Goal: Find specific page/section: Find specific page/section

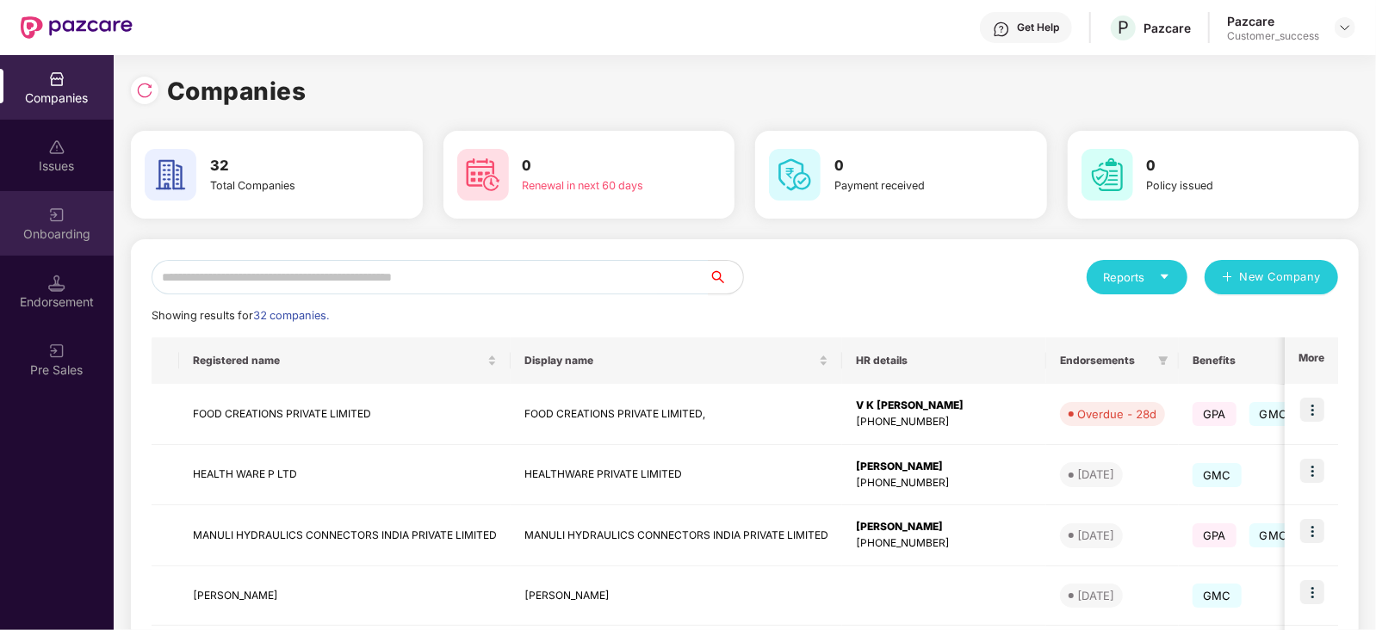
click at [72, 230] on div "Onboarding" at bounding box center [57, 234] width 114 height 17
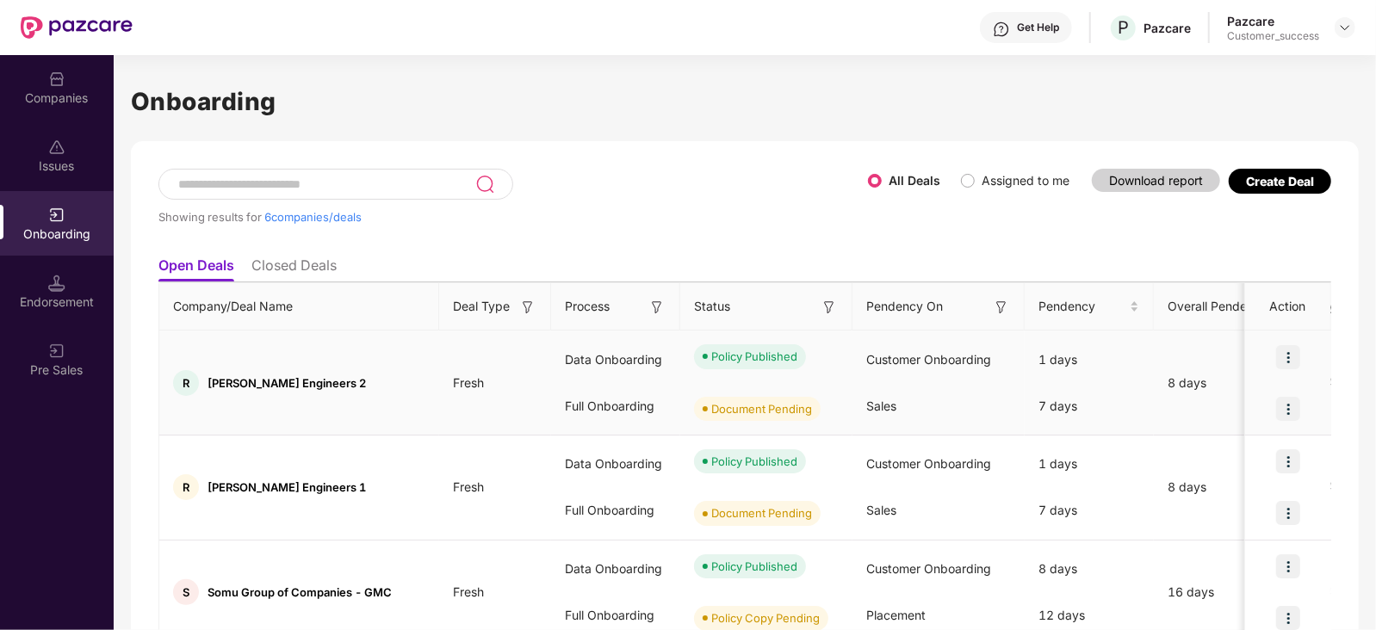
click at [1287, 350] on img at bounding box center [1288, 357] width 24 height 24
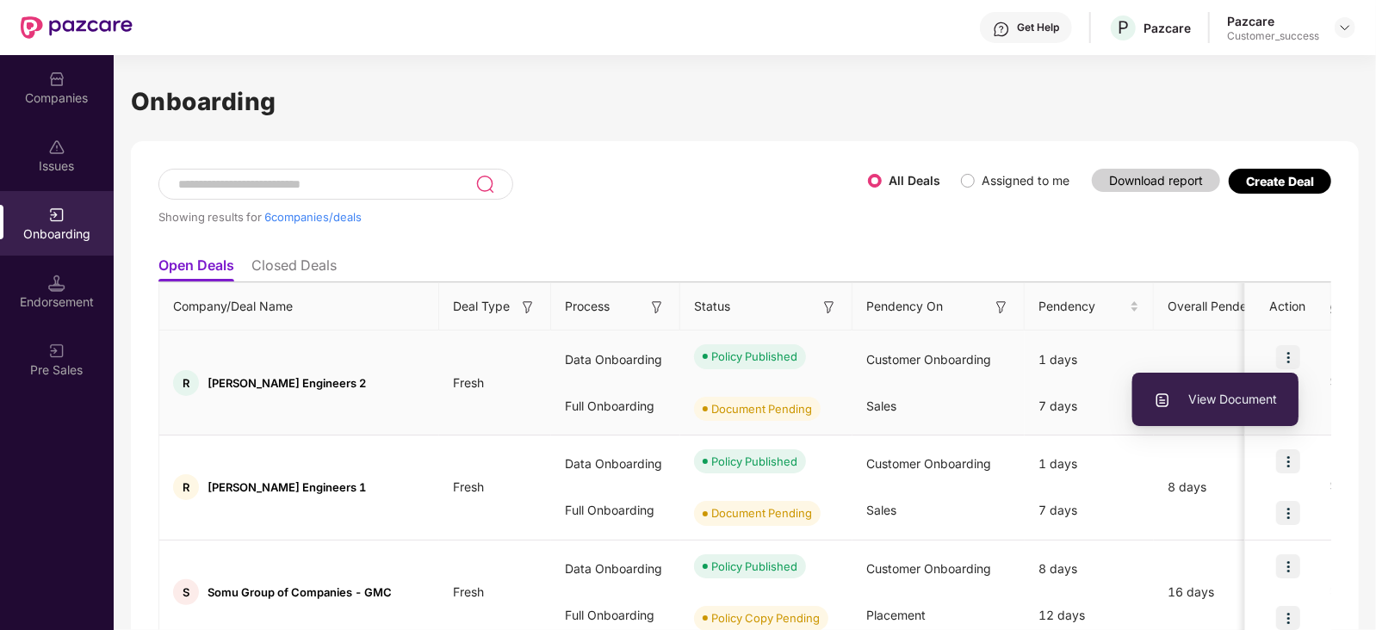
click at [1228, 402] on span "View Document" at bounding box center [1215, 399] width 123 height 19
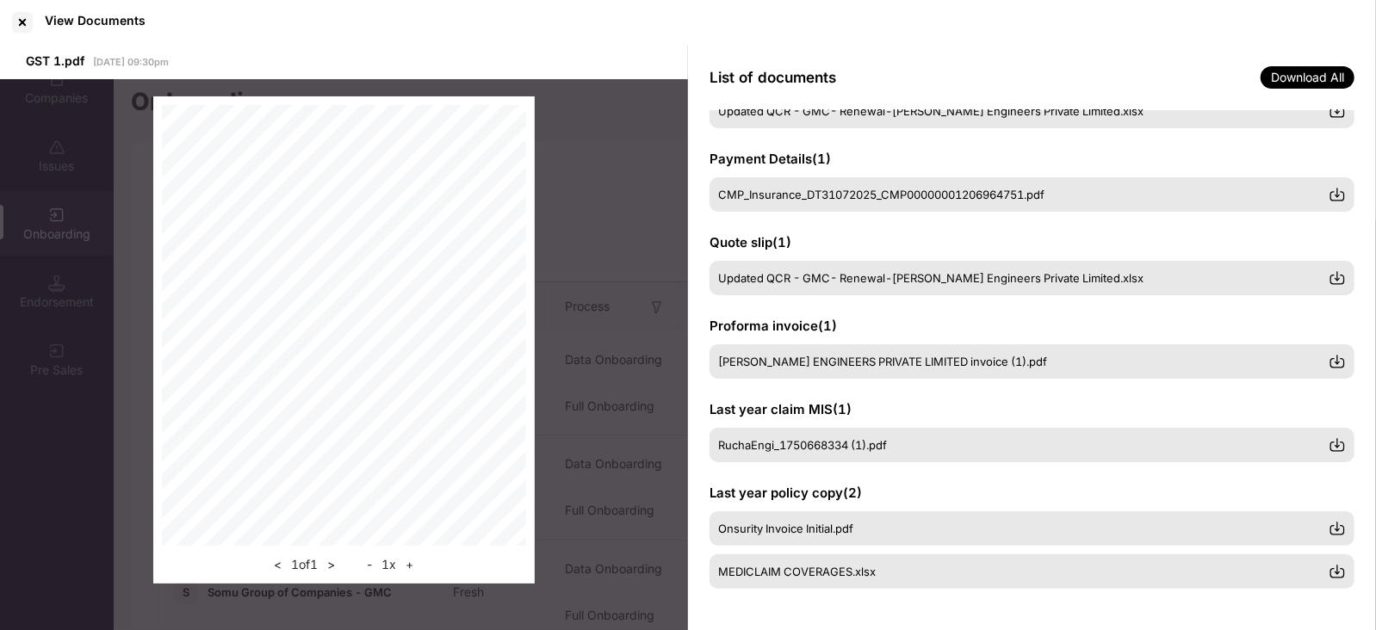
scroll to position [400, 0]
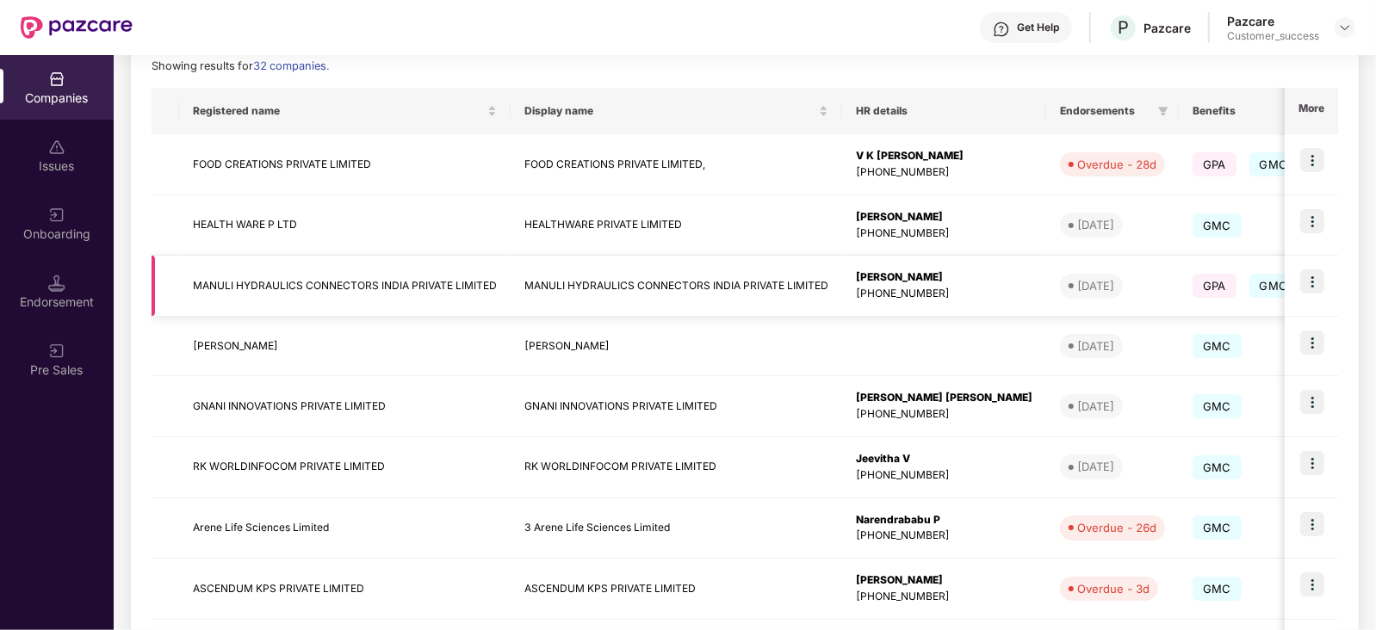
scroll to position [412, 0]
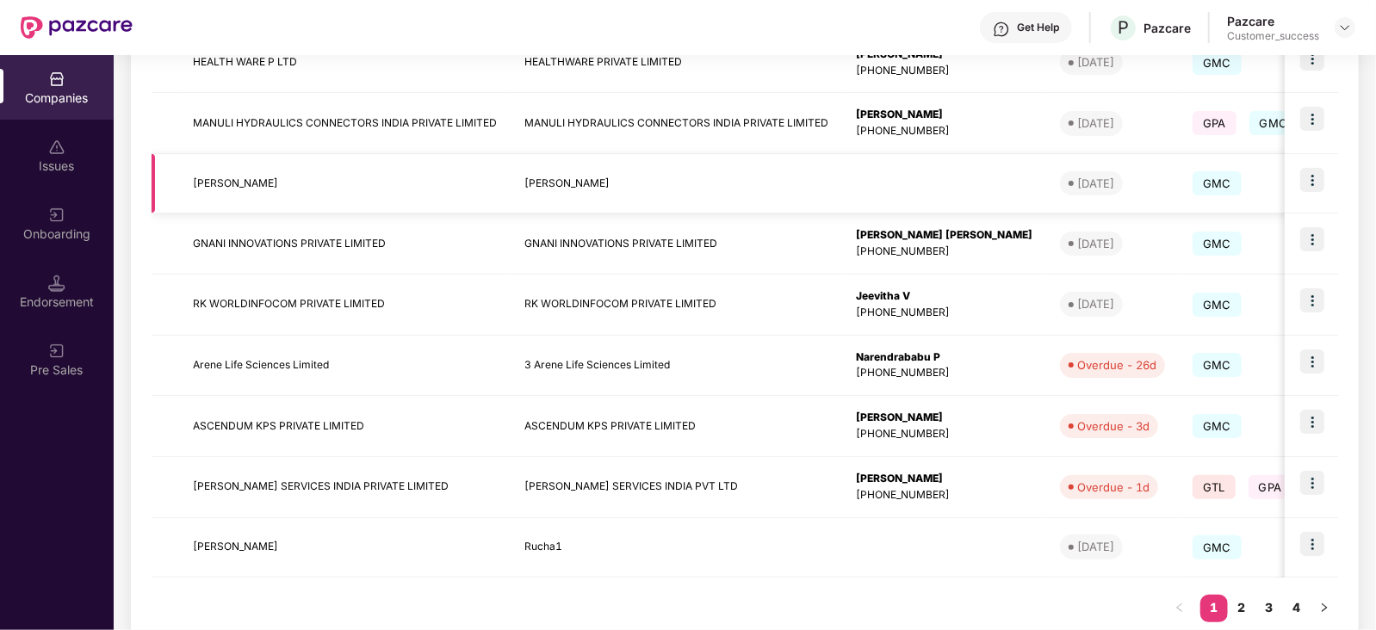
click at [1315, 177] on img at bounding box center [1312, 180] width 24 height 24
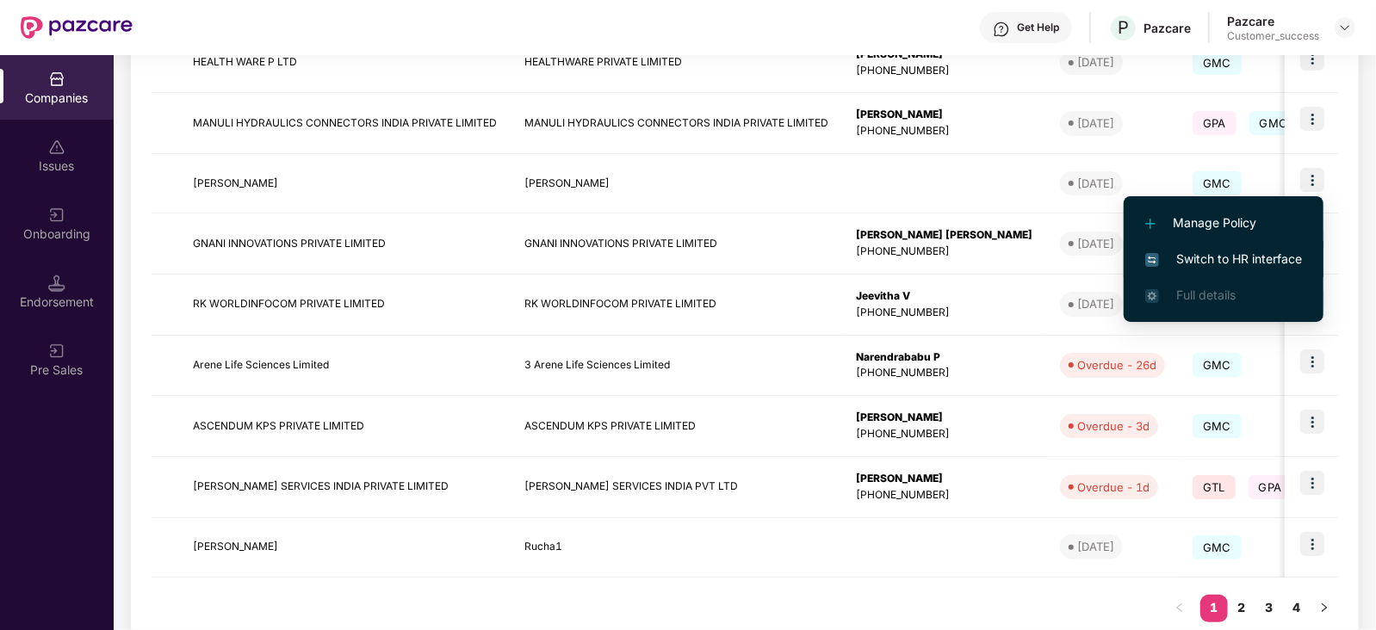
click at [1253, 247] on li "Switch to HR interface" at bounding box center [1224, 259] width 200 height 36
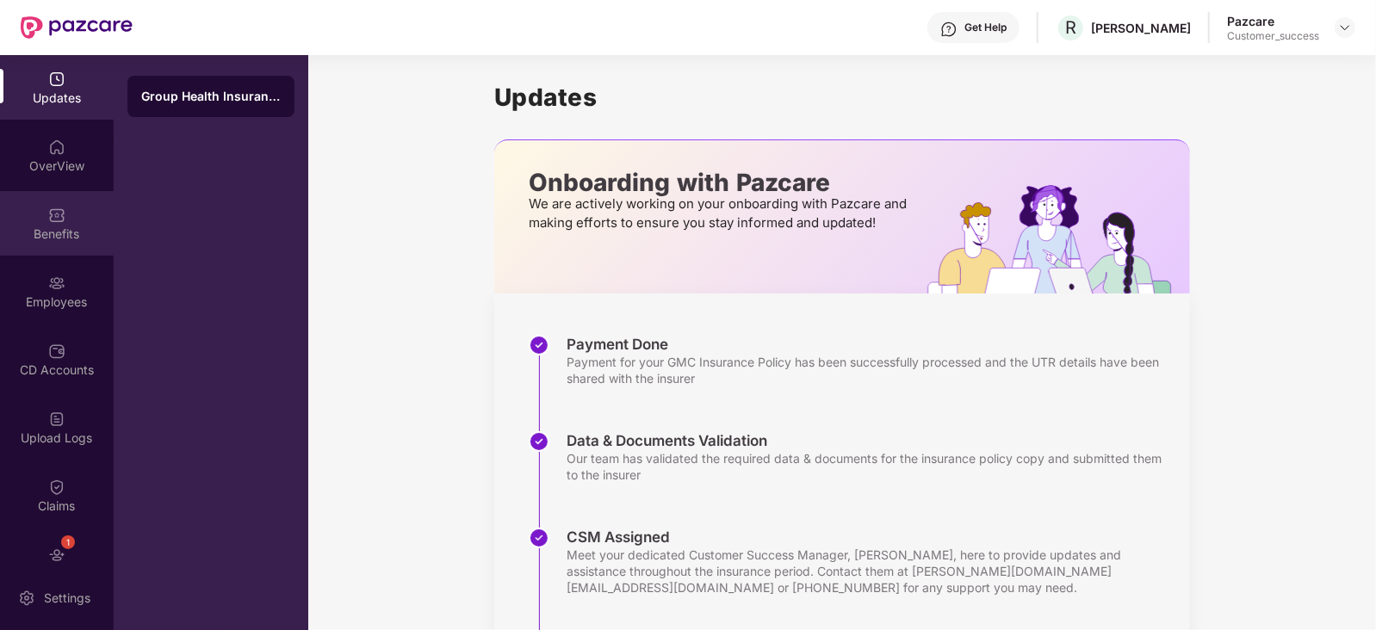
click at [51, 232] on div "Benefits" at bounding box center [57, 234] width 114 height 17
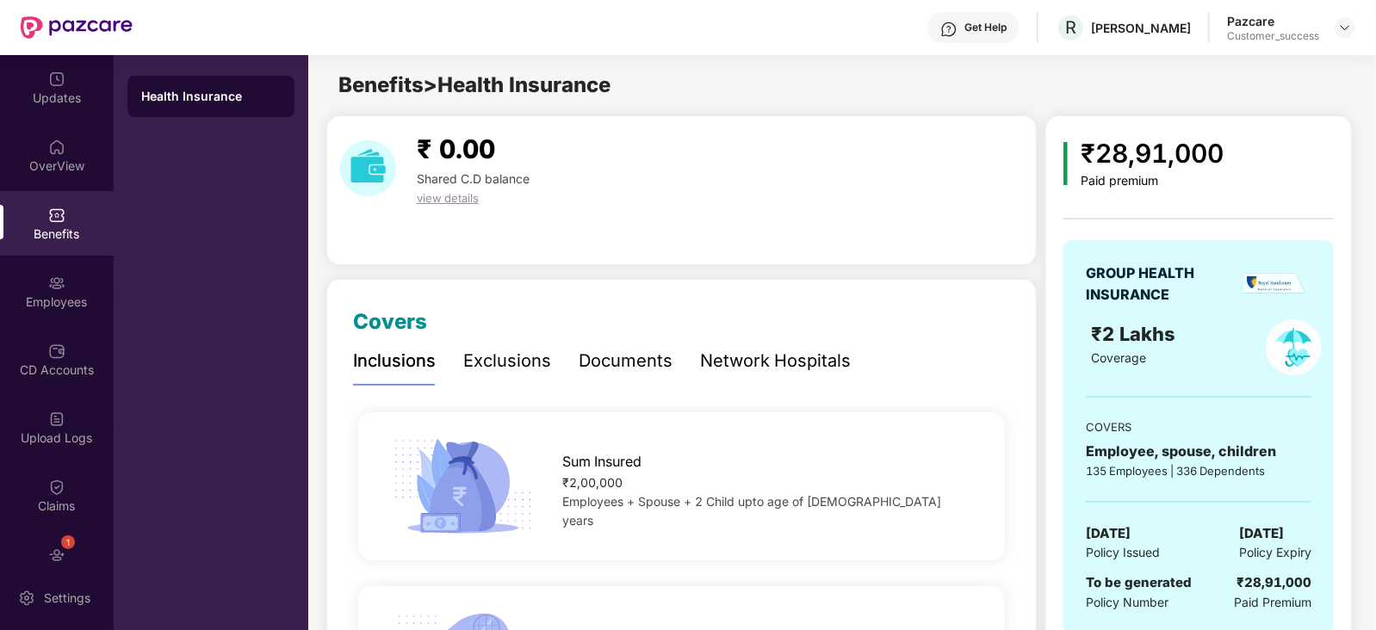
click at [751, 346] on div "Network Hospitals" at bounding box center [775, 361] width 151 height 47
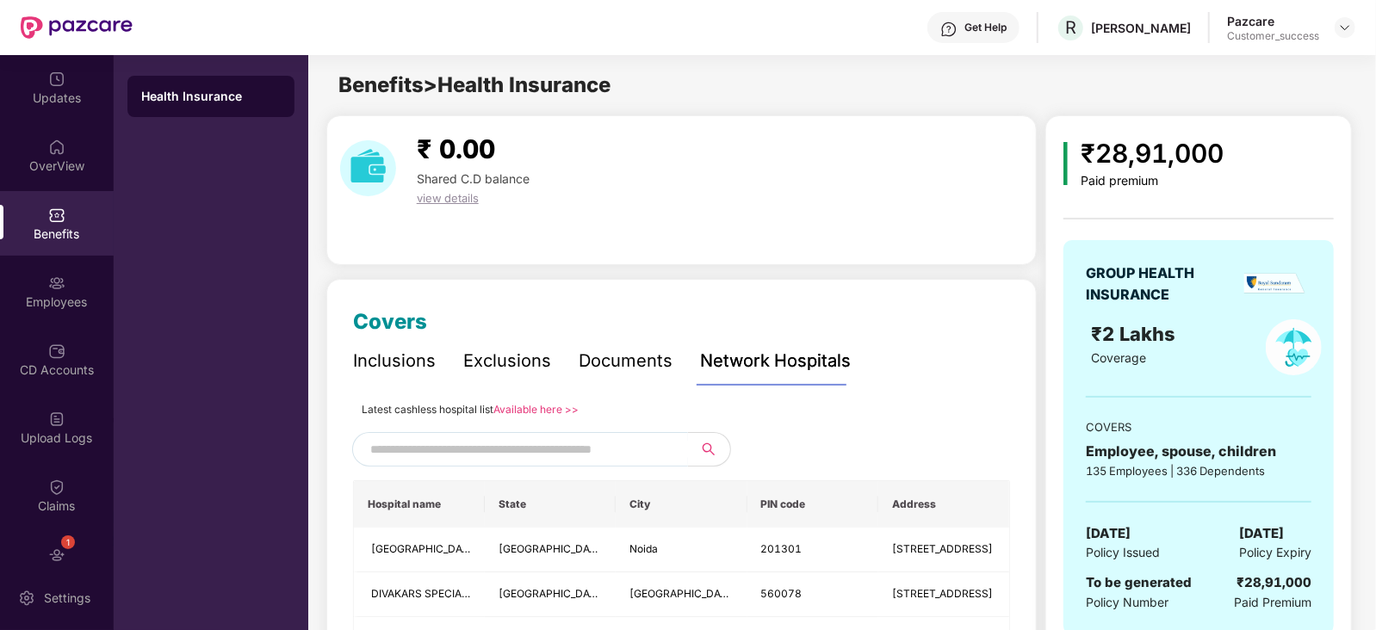
click at [548, 403] on link "Available here >>" at bounding box center [535, 409] width 85 height 13
click at [543, 408] on link "Available here >>" at bounding box center [535, 409] width 85 height 13
